Goal: Complete application form

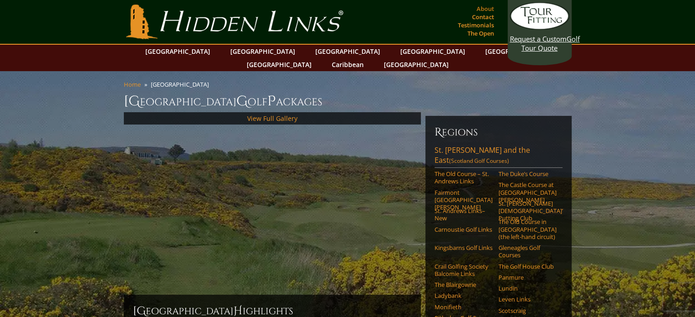
click at [483, 7] on link "About" at bounding box center [485, 8] width 22 height 13
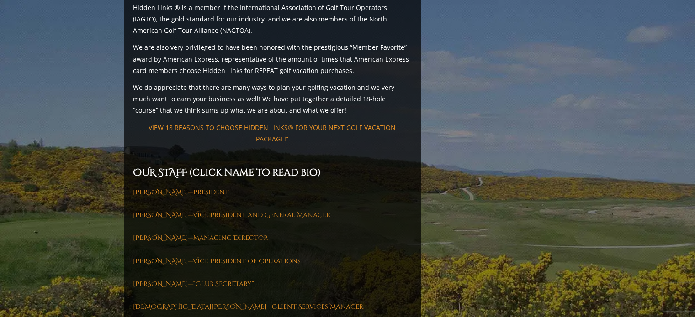
scroll to position [1199, 0]
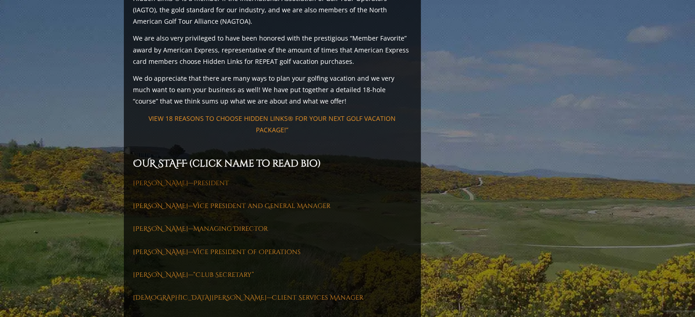
click at [205, 179] on link "Iain McLean—President" at bounding box center [181, 183] width 96 height 9
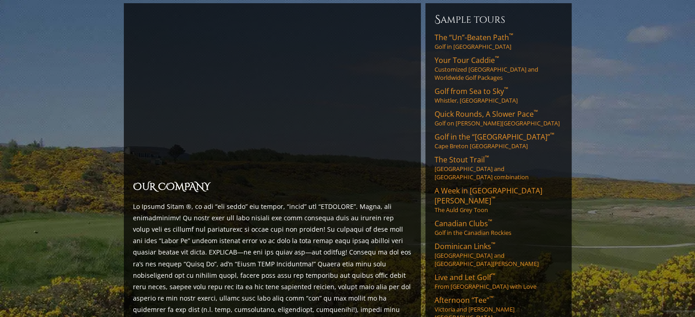
scroll to position [0, 0]
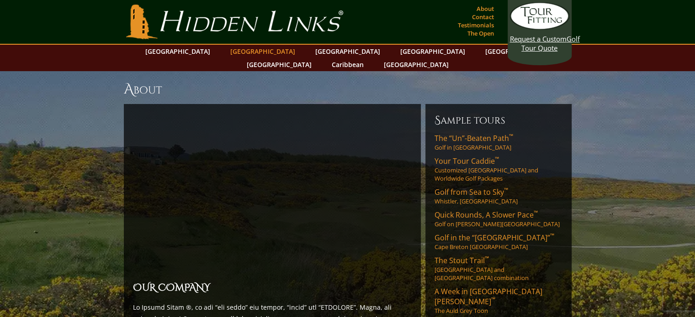
click at [250, 52] on link "[GEOGRAPHIC_DATA]" at bounding box center [263, 51] width 74 height 13
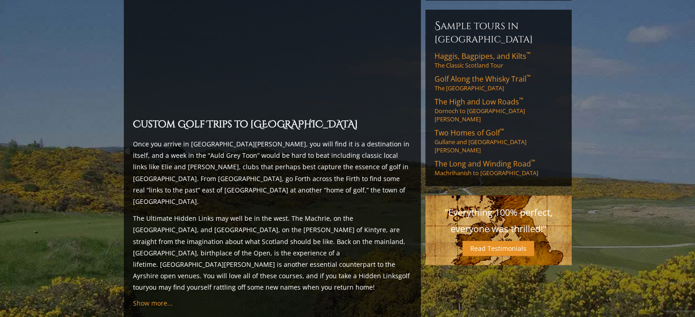
scroll to position [763, 0]
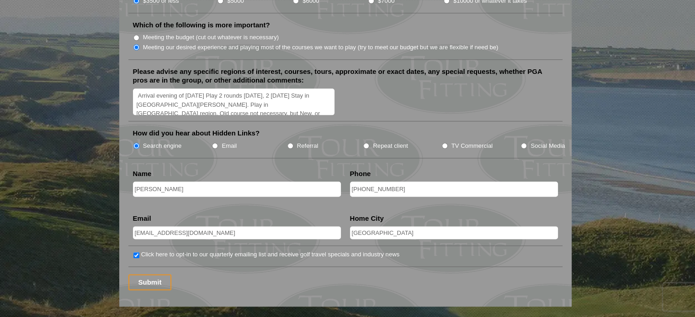
scroll to position [1121, 0]
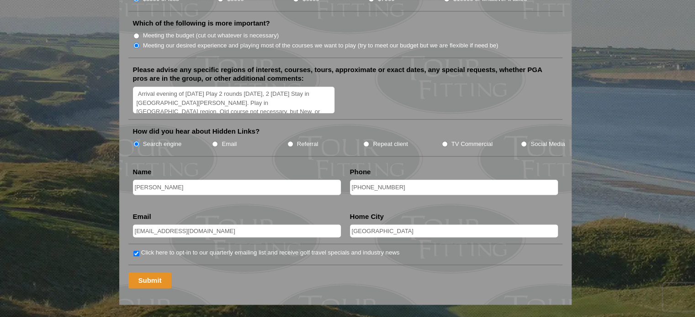
click at [160, 273] on input "Submit" at bounding box center [149, 281] width 43 height 16
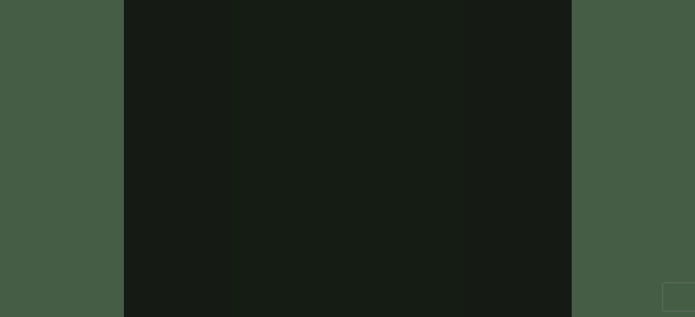
drag, startPoint x: 698, startPoint y: 15, endPoint x: 701, endPoint y: 26, distance: 12.0
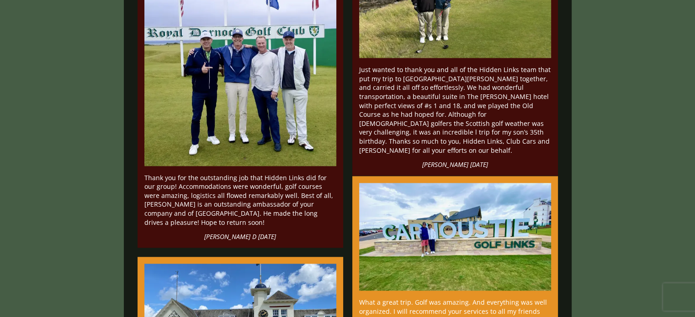
scroll to position [4272, 0]
